Goal: Navigation & Orientation: Find specific page/section

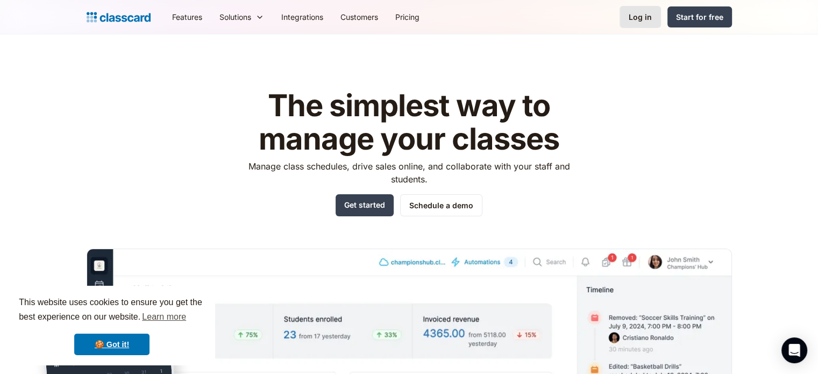
click at [652, 13] on div "Log in" at bounding box center [640, 16] width 23 height 11
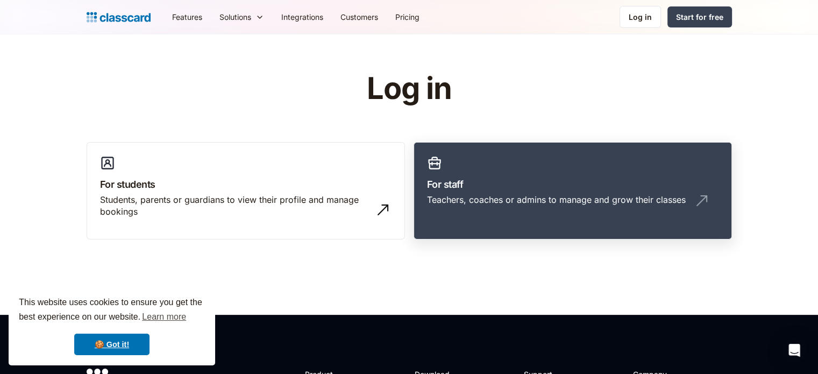
click at [503, 182] on h3 "For staff" at bounding box center [572, 184] width 291 height 15
